Goal: Information Seeking & Learning: Learn about a topic

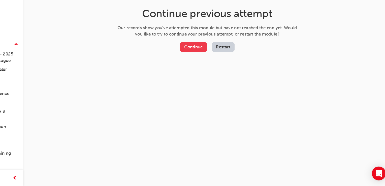
click at [209, 66] on button "Continue" at bounding box center [213, 65] width 24 height 8
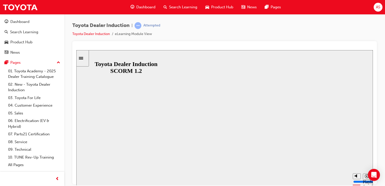
drag, startPoint x: 226, startPoint y: 121, endPoint x: 183, endPoint y: 105, distance: 45.1
drag, startPoint x: 183, startPoint y: 105, endPoint x: 152, endPoint y: 115, distance: 33.1
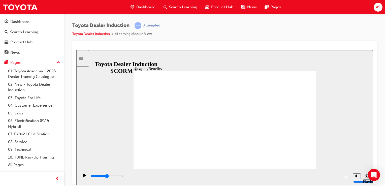
click at [163, 176] on div "playback controls" at bounding box center [215, 176] width 250 height 6
click at [327, 174] on div "playback controls" at bounding box center [215, 177] width 250 height 8
click at [83, 177] on icon "Pause (Ctrl+Alt+P)" at bounding box center [84, 175] width 3 height 4
click at [84, 177] on icon "Pause (Ctrl+Alt+P)" at bounding box center [85, 175] width 4 height 4
click at [83, 176] on icon "Pause (Ctrl+Alt+P)" at bounding box center [84, 175] width 3 height 4
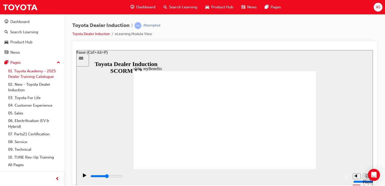
click at [22, 75] on link "01. Toyota Academy - 2025 Dealer Training Catalogue" at bounding box center [34, 73] width 56 height 13
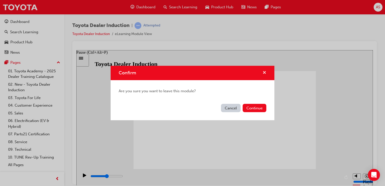
click at [264, 71] on span "cross-icon" at bounding box center [264, 73] width 4 height 5
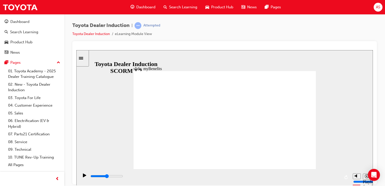
click at [83, 177] on icon "Pause (Ctrl+Alt+P)" at bounding box center [84, 175] width 3 height 4
click at [26, 125] on link "06. Electrification (EV & Hybrid)" at bounding box center [34, 123] width 56 height 13
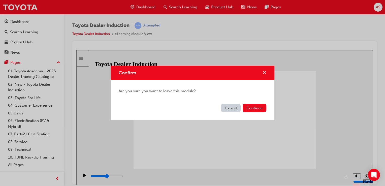
click at [263, 72] on span "cross-icon" at bounding box center [264, 73] width 4 height 5
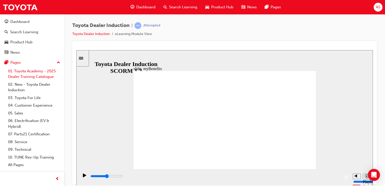
click at [39, 77] on link "01. Toyota Academy - 2025 Dealer Training Catalogue" at bounding box center [34, 73] width 56 height 13
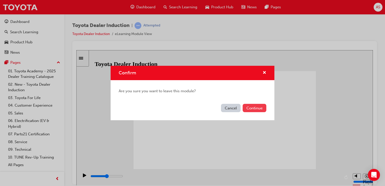
click at [250, 108] on button "Continue" at bounding box center [255, 108] width 24 height 8
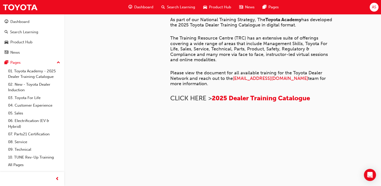
scroll to position [388, 0]
click at [21, 86] on link "02. New - Toyota Dealer Induction" at bounding box center [34, 87] width 56 height 13
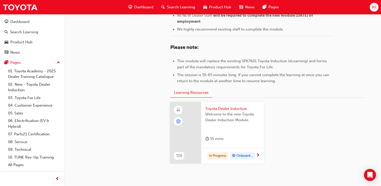
scroll to position [235, 0]
click at [241, 147] on div "Toyota Dealer Induction Welcome to the new Toyota Dealer Induction Module. 55 m…" at bounding box center [232, 125] width 63 height 46
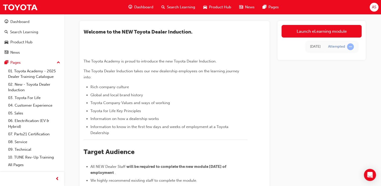
scroll to position [16, 0]
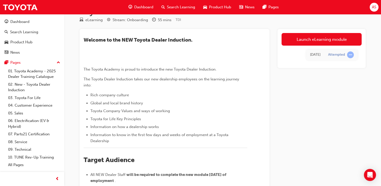
click at [320, 54] on div "[DATE]" at bounding box center [315, 55] width 11 height 6
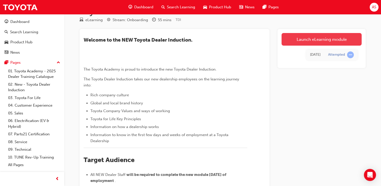
click at [329, 43] on link "Launch eLearning module" at bounding box center [322, 39] width 80 height 13
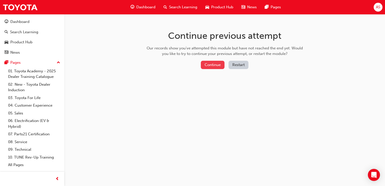
click at [214, 63] on button "Continue" at bounding box center [213, 65] width 24 height 8
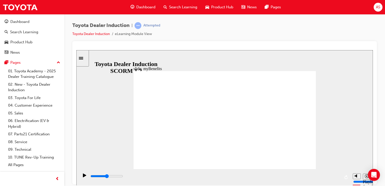
click at [83, 177] on icon "Pause (Ctrl+Alt+P)" at bounding box center [84, 175] width 3 height 4
click at [28, 75] on link "01. Toyota Academy - 2025 Dealer Training Catalogue" at bounding box center [34, 73] width 56 height 13
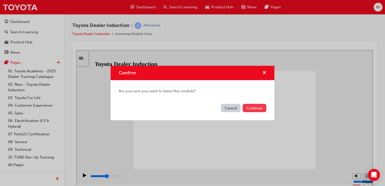
click at [246, 106] on button "Continue" at bounding box center [255, 108] width 24 height 8
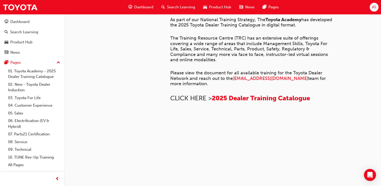
scroll to position [388, 0]
click at [43, 85] on link "02. New - Toyota Dealer Induction" at bounding box center [34, 87] width 56 height 13
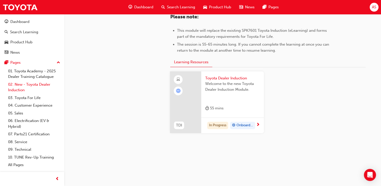
scroll to position [265, 0]
click at [27, 97] on link "03. Toyota For Life" at bounding box center [34, 98] width 56 height 8
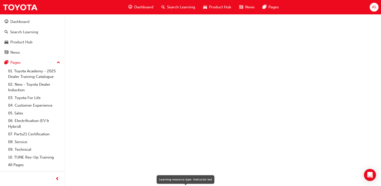
scroll to position [531, 0]
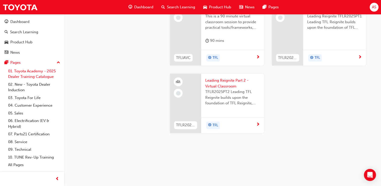
click at [46, 72] on link "01. Toyota Academy - 2025 Dealer Training Catalogue" at bounding box center [34, 73] width 56 height 13
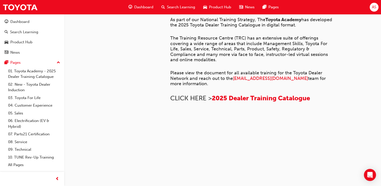
scroll to position [388, 0]
click at [44, 85] on link "02. New - Toyota Dealer Induction" at bounding box center [34, 87] width 56 height 13
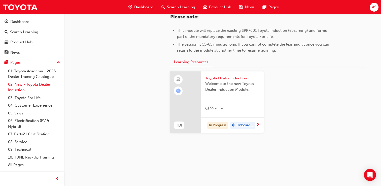
scroll to position [265, 0]
click at [259, 124] on span "next-icon" at bounding box center [258, 125] width 4 height 5
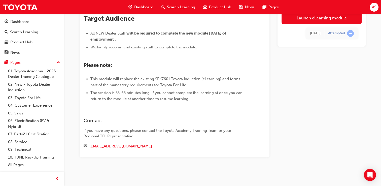
scroll to position [132, 0]
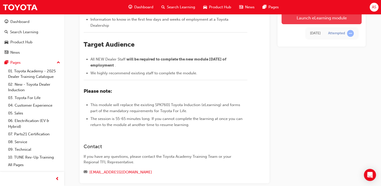
click at [309, 20] on link "Launch eLearning module" at bounding box center [322, 18] width 80 height 13
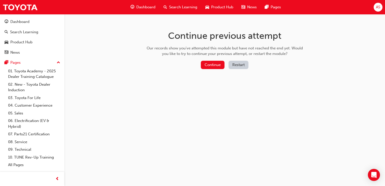
drag, startPoint x: 219, startPoint y: 69, endPoint x: 228, endPoint y: 82, distance: 16.1
click at [228, 82] on div "Continue previous attempt Our records show you've attempted this module but hav…" at bounding box center [225, 50] width 164 height 73
click at [219, 67] on button "Continue" at bounding box center [213, 65] width 24 height 8
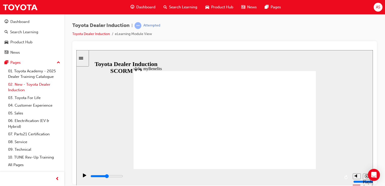
click at [36, 85] on link "02. New - Toyota Dealer Induction" at bounding box center [34, 87] width 56 height 13
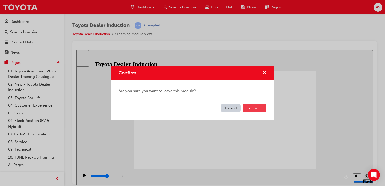
click at [254, 110] on button "Continue" at bounding box center [255, 108] width 24 height 8
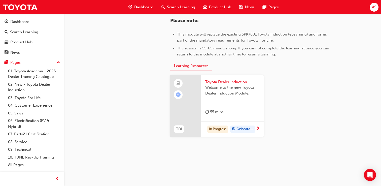
scroll to position [265, 0]
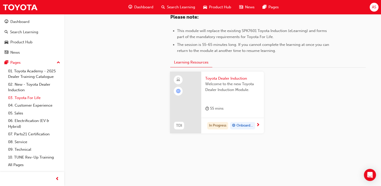
click at [35, 96] on link "03. Toyota For Life" at bounding box center [34, 98] width 56 height 8
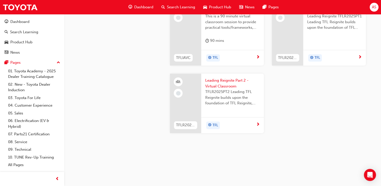
click at [261, 59] on div "TFL" at bounding box center [232, 58] width 63 height 16
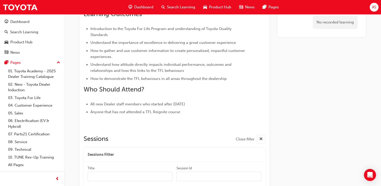
scroll to position [181, 0]
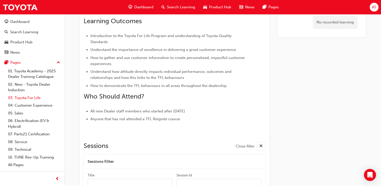
click at [37, 97] on link "03. Toyota For Life" at bounding box center [34, 98] width 56 height 8
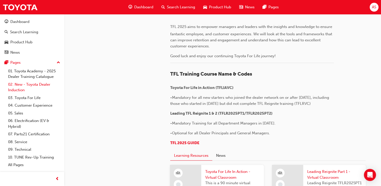
click at [38, 88] on link "02. New - Toyota Dealer Induction" at bounding box center [34, 87] width 56 height 13
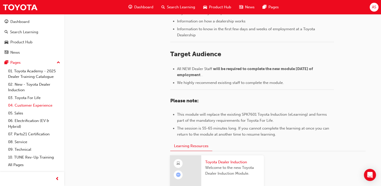
click at [41, 106] on link "04. Customer Experience" at bounding box center [34, 105] width 56 height 8
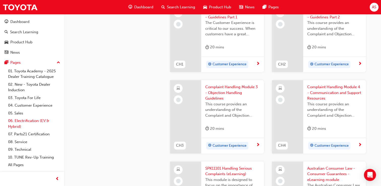
scroll to position [199, 0]
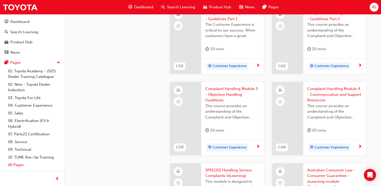
click at [16, 167] on link "All Pages" at bounding box center [34, 165] width 56 height 8
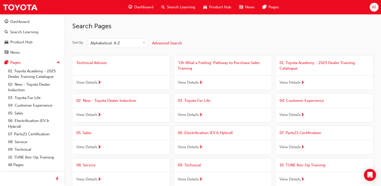
click at [193, 113] on span "View Details" at bounding box center [188, 115] width 21 height 6
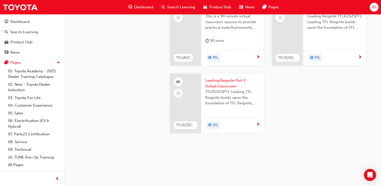
scroll to position [500, 0]
click at [213, 30] on span "This is a 90 minute virtual classroom session to provide practical tools/framew…" at bounding box center [232, 21] width 55 height 17
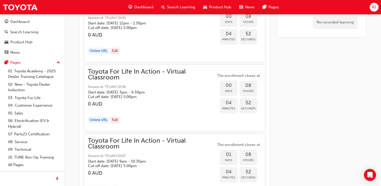
scroll to position [399, 0]
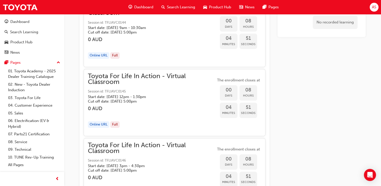
drag, startPoint x: 213, startPoint y: 98, endPoint x: 109, endPoint y: 84, distance: 105.0
click at [29, 95] on link "03. Toyota For Life" at bounding box center [34, 98] width 56 height 8
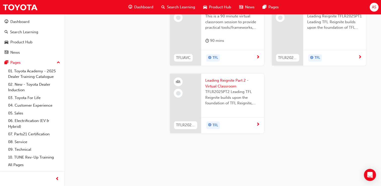
scroll to position [539, 0]
click at [247, 66] on div "TFL" at bounding box center [232, 58] width 63 height 16
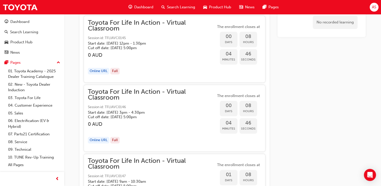
scroll to position [399, 0]
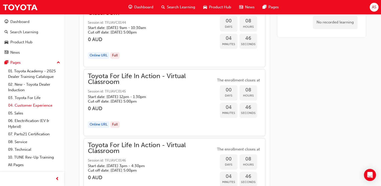
click at [33, 107] on link "04. Customer Experience" at bounding box center [34, 105] width 56 height 8
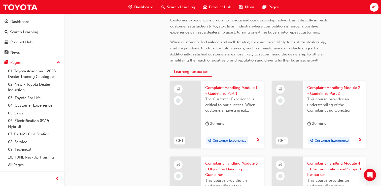
scroll to position [125, 0]
click at [229, 96] on span "The Customer Experience is critical to our success. When customers have a great…" at bounding box center [232, 104] width 55 height 17
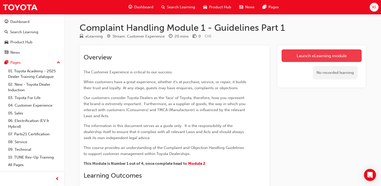
click at [295, 55] on link "Launch eLearning module" at bounding box center [322, 55] width 80 height 13
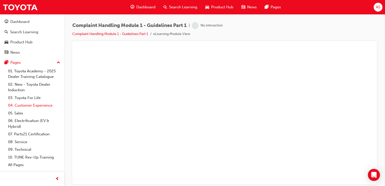
click at [40, 106] on link "04. Customer Experience" at bounding box center [34, 105] width 56 height 8
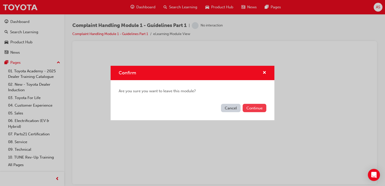
click at [255, 109] on button "Continue" at bounding box center [255, 108] width 24 height 8
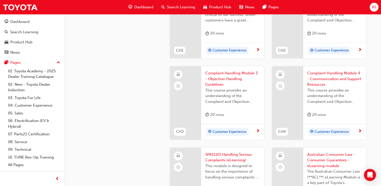
scroll to position [199, 0]
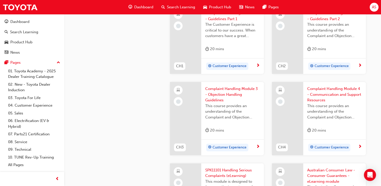
click at [255, 65] on div "Customer Experience" at bounding box center [230, 66] width 51 height 8
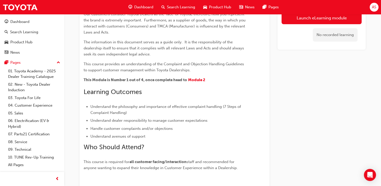
scroll to position [82, 0]
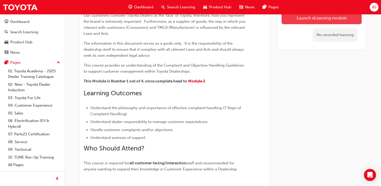
click at [307, 18] on link "Launch eLearning module" at bounding box center [322, 18] width 80 height 13
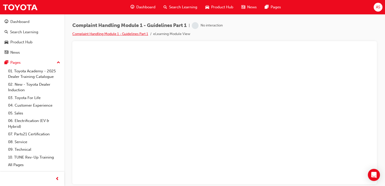
click at [132, 33] on link "Complaint Handling Module 1 - Guidelines Part 1" at bounding box center [110, 34] width 76 height 4
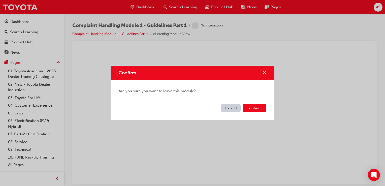
click at [264, 72] on span "cross-icon" at bounding box center [264, 73] width 4 height 5
